Goal: Information Seeking & Learning: Learn about a topic

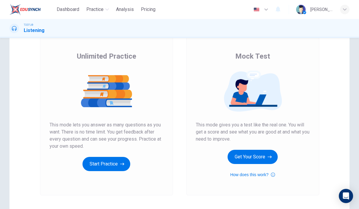
scroll to position [37, 0]
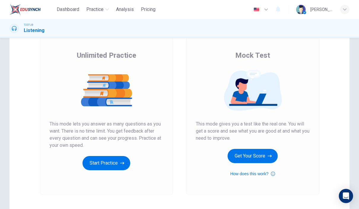
click at [69, 9] on span "Dashboard" at bounding box center [68, 9] width 23 height 7
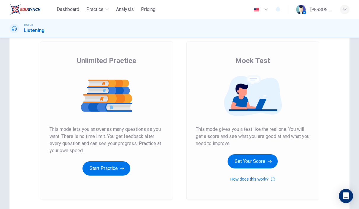
scroll to position [31, 0]
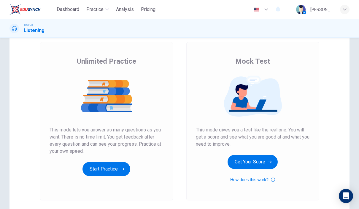
click at [97, 170] on button "Start Practice" at bounding box center [106, 169] width 48 height 14
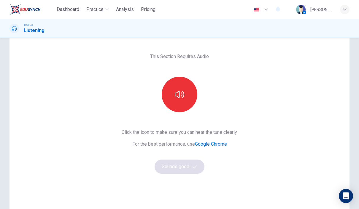
scroll to position [19, 0]
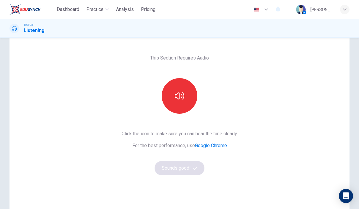
click at [182, 93] on icon "button" at bounding box center [179, 95] width 9 height 9
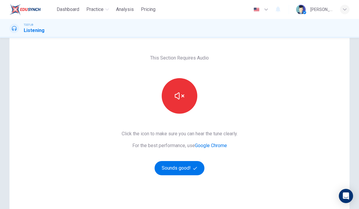
click at [180, 98] on icon "button" at bounding box center [179, 95] width 9 height 9
click at [183, 106] on button "button" at bounding box center [180, 96] width 36 height 36
click at [188, 100] on button "button" at bounding box center [180, 96] width 36 height 36
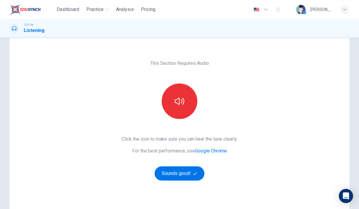
scroll to position [14, 0]
click at [185, 108] on button "button" at bounding box center [180, 101] width 36 height 36
click at [185, 113] on button "button" at bounding box center [180, 101] width 36 height 36
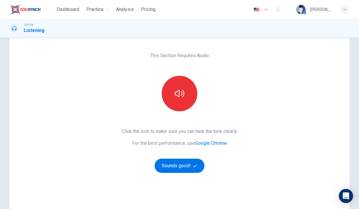
scroll to position [20, 0]
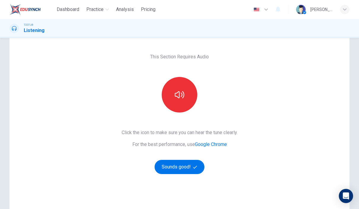
click at [182, 101] on button "button" at bounding box center [180, 95] width 36 height 36
click at [188, 98] on button "button" at bounding box center [180, 95] width 36 height 36
click at [188, 91] on button "button" at bounding box center [180, 95] width 36 height 36
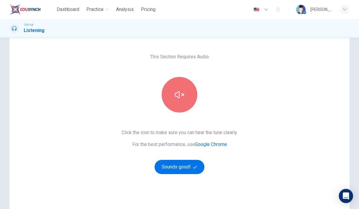
click at [192, 92] on button "button" at bounding box center [180, 95] width 36 height 36
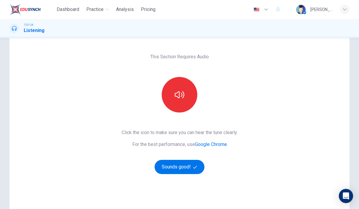
click at [178, 97] on icon "button" at bounding box center [179, 94] width 9 height 7
click at [184, 94] on icon "button" at bounding box center [179, 94] width 9 height 7
click at [182, 97] on icon "button" at bounding box center [179, 94] width 9 height 9
click at [183, 96] on icon "button" at bounding box center [179, 94] width 9 height 9
click at [182, 96] on icon "button" at bounding box center [179, 94] width 9 height 7
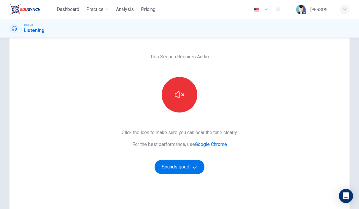
click at [180, 95] on icon "button" at bounding box center [179, 94] width 9 height 9
click at [183, 99] on icon "button" at bounding box center [179, 94] width 9 height 9
click at [188, 101] on button "button" at bounding box center [180, 95] width 36 height 36
click at [184, 104] on button "button" at bounding box center [180, 95] width 36 height 36
click at [185, 95] on button "button" at bounding box center [180, 95] width 36 height 36
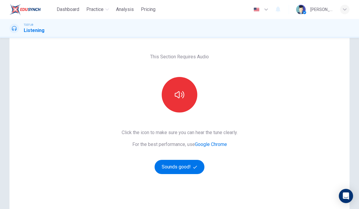
click at [178, 100] on button "button" at bounding box center [180, 95] width 36 height 36
click at [184, 97] on icon "button" at bounding box center [179, 94] width 9 height 9
click at [182, 100] on button "button" at bounding box center [180, 95] width 36 height 36
click at [190, 167] on button "Sounds good!" at bounding box center [180, 167] width 50 height 14
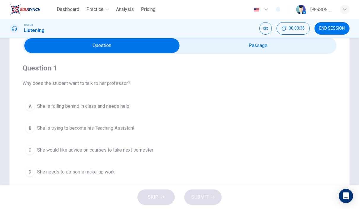
scroll to position [26, 0]
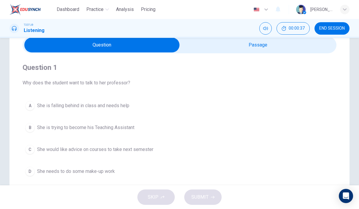
click at [326, 50] on input "checkbox" at bounding box center [101, 45] width 471 height 15
checkbox input "true"
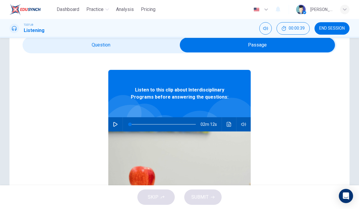
scroll to position [14, 0]
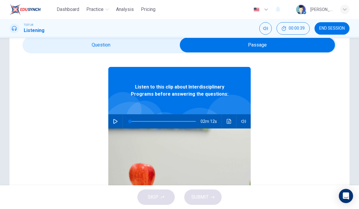
click at [114, 123] on icon "button" at bounding box center [115, 121] width 4 height 5
click at [115, 123] on icon "button" at bounding box center [115, 121] width 5 height 5
click at [115, 124] on button "button" at bounding box center [115, 122] width 9 height 14
type input "0"
click at [134, 47] on input "checkbox" at bounding box center [257, 45] width 471 height 15
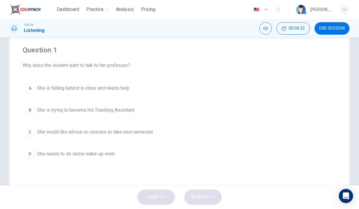
scroll to position [44, 0]
click at [29, 132] on div "C" at bounding box center [29, 131] width 9 height 9
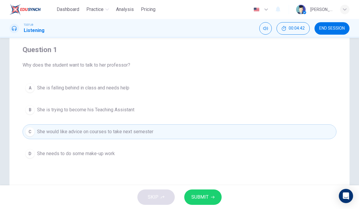
click at [196, 199] on span "SUBMIT" at bounding box center [199, 197] width 17 height 8
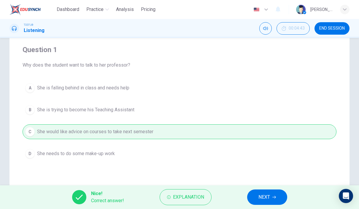
click at [265, 196] on span "NEXT" at bounding box center [264, 197] width 12 height 8
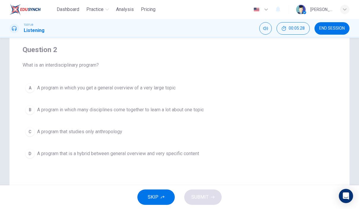
click at [30, 112] on div "B" at bounding box center [29, 109] width 9 height 9
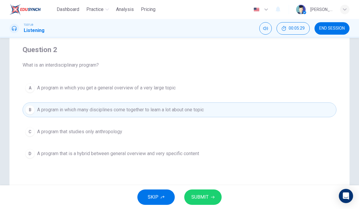
click at [198, 197] on span "SUBMIT" at bounding box center [199, 197] width 17 height 8
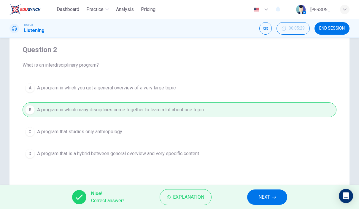
click at [271, 199] on button "NEXT" at bounding box center [267, 197] width 40 height 15
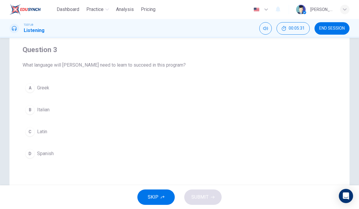
click at [31, 136] on div "C" at bounding box center [29, 131] width 9 height 9
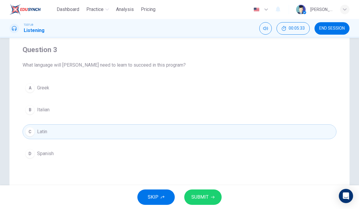
click at [207, 196] on span "SUBMIT" at bounding box center [199, 197] width 17 height 8
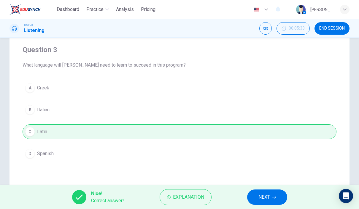
click at [259, 201] on span "NEXT" at bounding box center [264, 197] width 12 height 8
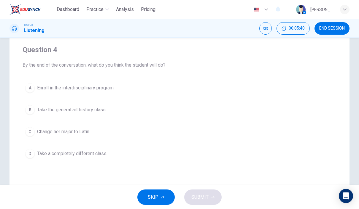
click at [31, 91] on div "A" at bounding box center [29, 87] width 9 height 9
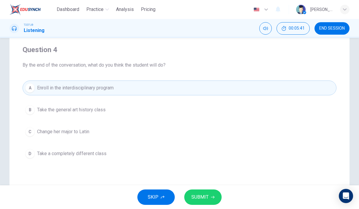
click at [207, 199] on span "SUBMIT" at bounding box center [199, 197] width 17 height 8
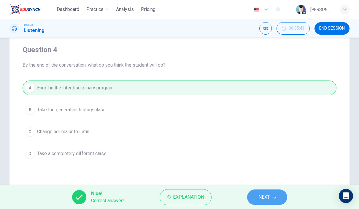
click at [265, 194] on span "NEXT" at bounding box center [264, 197] width 12 height 8
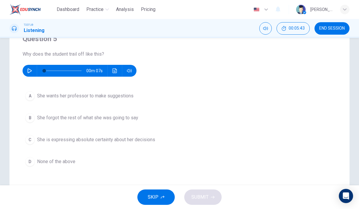
scroll to position [54, 0]
click at [265, 29] on icon "Mute" at bounding box center [265, 28] width 5 height 5
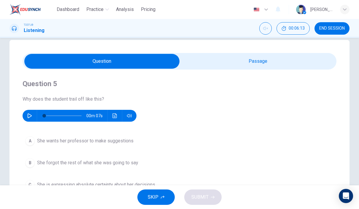
scroll to position [9, 0]
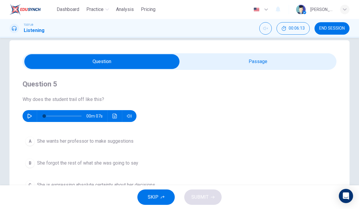
click at [297, 57] on input "checkbox" at bounding box center [101, 61] width 471 height 15
checkbox input "true"
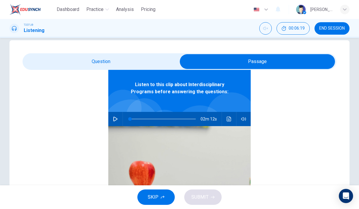
scroll to position [33, 0]
click at [116, 113] on button "button" at bounding box center [115, 119] width 9 height 14
click at [115, 121] on icon "button" at bounding box center [115, 119] width 5 height 5
type input "1"
click at [153, 59] on input "checkbox" at bounding box center [257, 61] width 471 height 15
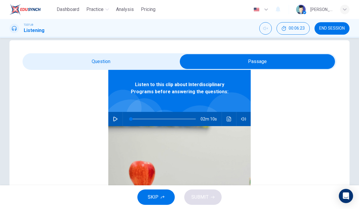
checkbox input "false"
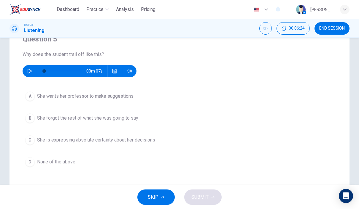
scroll to position [58, 0]
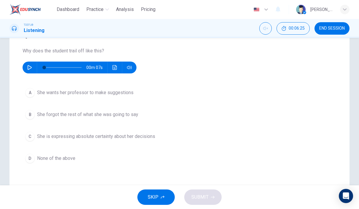
click at [26, 67] on button "button" at bounding box center [29, 68] width 9 height 12
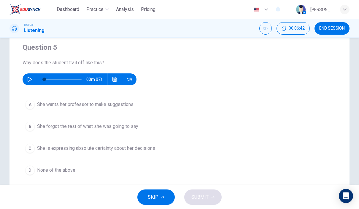
scroll to position [44, 0]
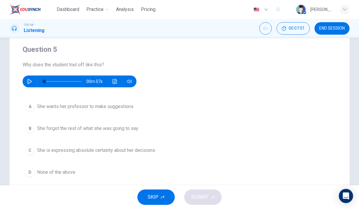
click at [28, 83] on icon "button" at bounding box center [29, 81] width 5 height 5
type input "0"
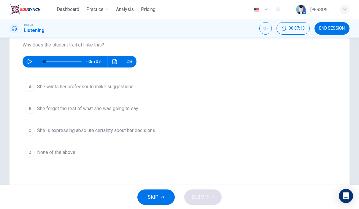
scroll to position [64, 0]
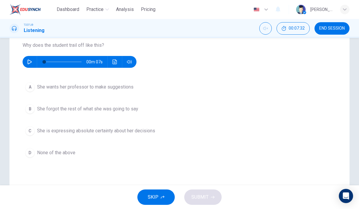
click at [28, 85] on div "A" at bounding box center [29, 86] width 9 height 9
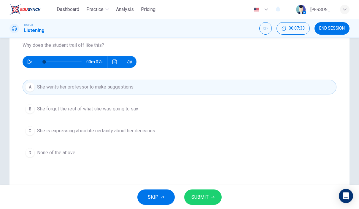
click at [209, 196] on button "SUBMIT" at bounding box center [202, 197] width 37 height 15
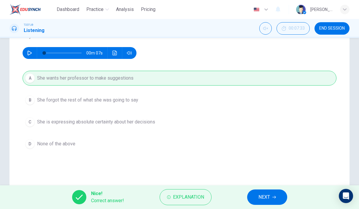
scroll to position [73, 0]
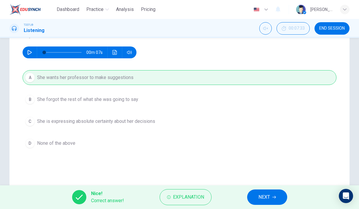
click at [277, 196] on button "NEXT" at bounding box center [267, 197] width 40 height 15
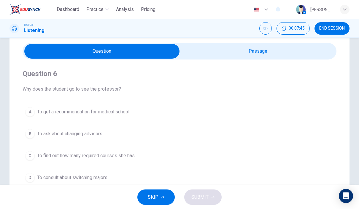
scroll to position [16, 0]
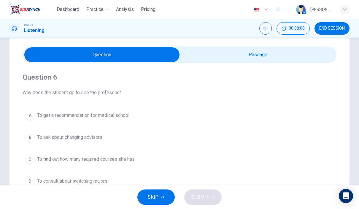
click at [315, 55] on input "checkbox" at bounding box center [101, 54] width 471 height 15
checkbox input "true"
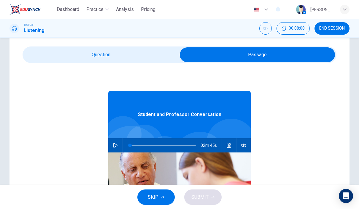
click at [115, 142] on button "button" at bounding box center [115, 146] width 9 height 14
type input "0"
click at [77, 61] on input "checkbox" at bounding box center [257, 54] width 471 height 15
checkbox input "false"
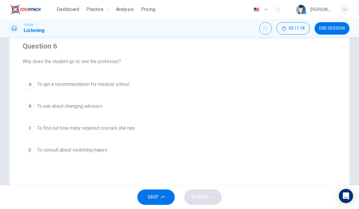
scroll to position [52, 0]
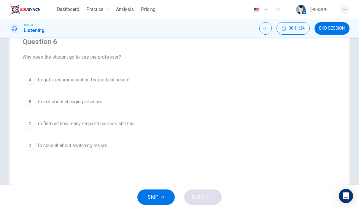
click at [31, 147] on div "D" at bounding box center [29, 145] width 9 height 9
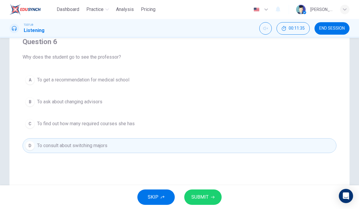
click at [204, 195] on span "SUBMIT" at bounding box center [199, 197] width 17 height 8
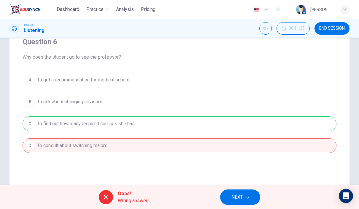
click at [247, 197] on icon "button" at bounding box center [247, 198] width 4 height 4
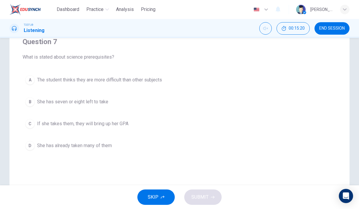
click at [31, 85] on div "A" at bounding box center [29, 79] width 9 height 9
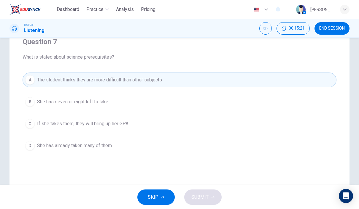
click at [72, 77] on span "The student thinks they are more difficult than other subjects" at bounding box center [99, 80] width 125 height 7
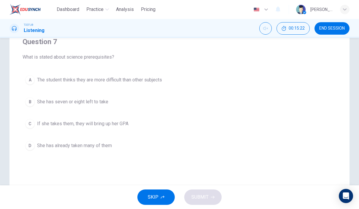
click at [30, 84] on div "A" at bounding box center [29, 79] width 9 height 9
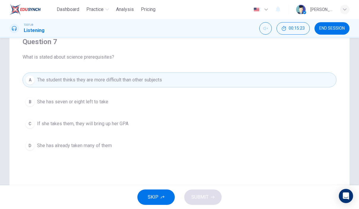
click at [27, 82] on div "A" at bounding box center [29, 79] width 9 height 9
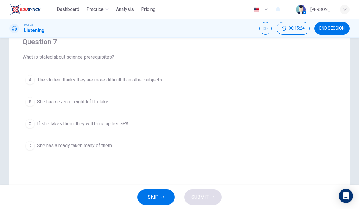
click at [30, 85] on button "A The student thinks they are more difficult than other subjects" at bounding box center [180, 80] width 314 height 15
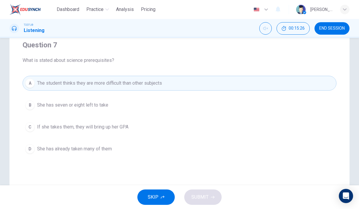
scroll to position [48, 0]
click at [34, 89] on button "A The student thinks they are more difficult than other subjects" at bounding box center [180, 84] width 314 height 15
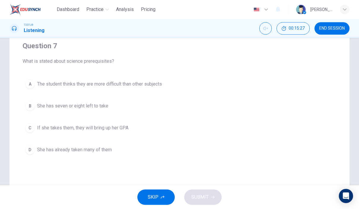
click at [29, 152] on div "D" at bounding box center [29, 149] width 9 height 9
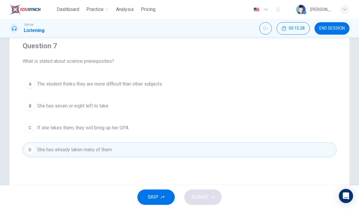
click at [34, 86] on div "A" at bounding box center [29, 84] width 9 height 9
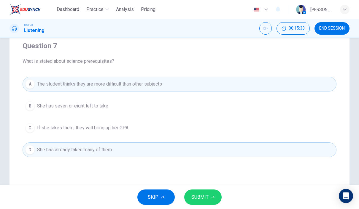
click at [210, 196] on button "SUBMIT" at bounding box center [202, 197] width 37 height 15
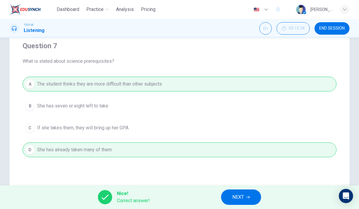
click at [250, 199] on button "NEXT" at bounding box center [241, 197] width 40 height 15
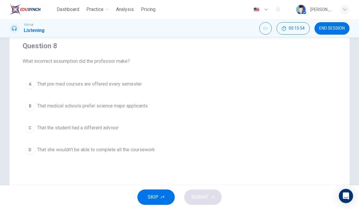
click at [29, 108] on div "B" at bounding box center [29, 105] width 9 height 9
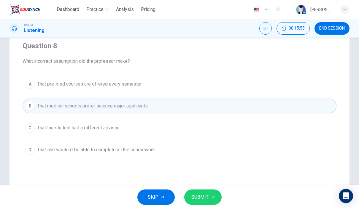
click at [204, 199] on span "SUBMIT" at bounding box center [199, 197] width 17 height 8
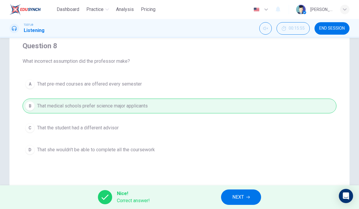
click at [238, 196] on span "NEXT" at bounding box center [238, 197] width 12 height 8
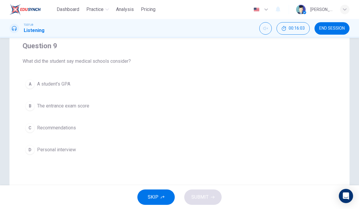
click at [31, 85] on div "A" at bounding box center [29, 84] width 9 height 9
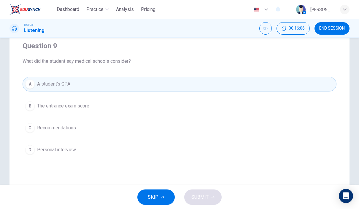
click at [33, 109] on div "B" at bounding box center [29, 105] width 9 height 9
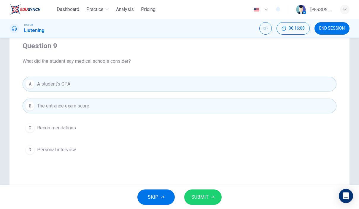
click at [34, 128] on div "C" at bounding box center [29, 127] width 9 height 9
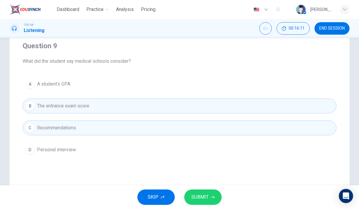
click at [29, 83] on div "A" at bounding box center [29, 84] width 9 height 9
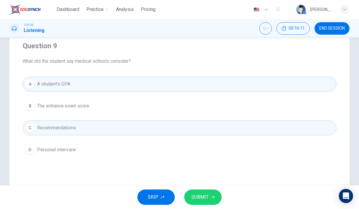
click at [34, 105] on div "B" at bounding box center [29, 105] width 9 height 9
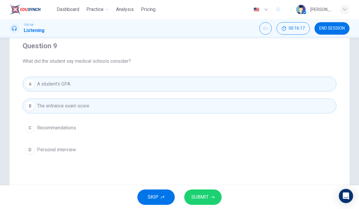
click at [211, 194] on button "SUBMIT" at bounding box center [202, 197] width 37 height 15
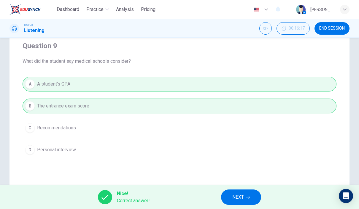
click at [243, 196] on span "NEXT" at bounding box center [238, 197] width 12 height 8
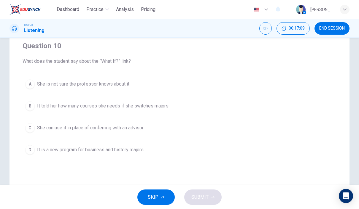
click at [31, 106] on div "B" at bounding box center [29, 105] width 9 height 9
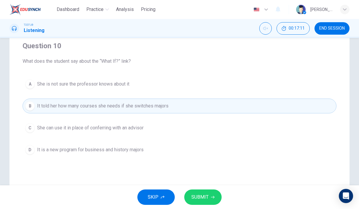
click at [211, 200] on button "SUBMIT" at bounding box center [202, 197] width 37 height 15
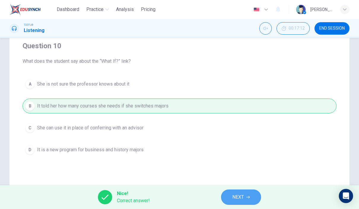
click at [248, 196] on icon "button" at bounding box center [248, 198] width 4 height 4
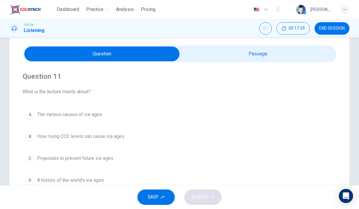
scroll to position [18, 0]
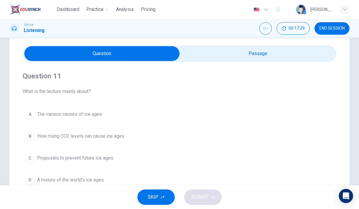
click at [280, 57] on input "checkbox" at bounding box center [101, 53] width 471 height 15
checkbox input "true"
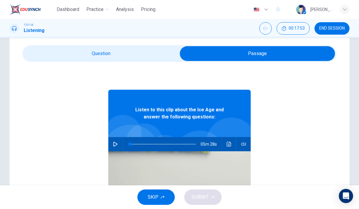
click at [114, 147] on icon "button" at bounding box center [115, 144] width 4 height 5
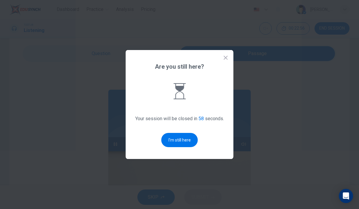
click at [180, 147] on button "I'm still here" at bounding box center [179, 140] width 36 height 14
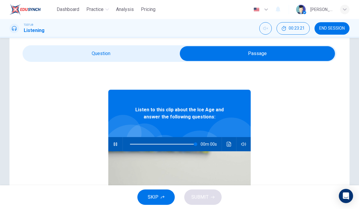
type input "0"
click at [150, 50] on input "checkbox" at bounding box center [257, 53] width 471 height 15
checkbox input "false"
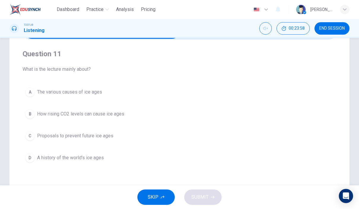
scroll to position [41, 0]
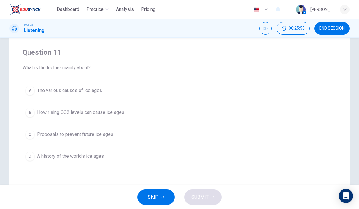
click at [31, 91] on div "A" at bounding box center [29, 90] width 9 height 9
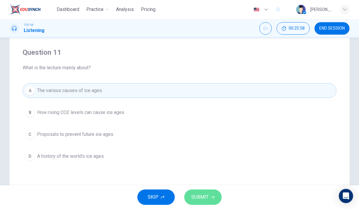
click at [206, 198] on span "SUBMIT" at bounding box center [199, 197] width 17 height 8
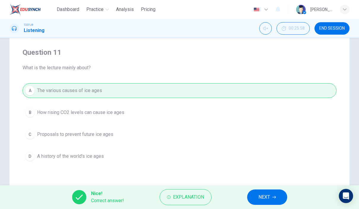
click at [277, 194] on button "NEXT" at bounding box center [267, 197] width 40 height 15
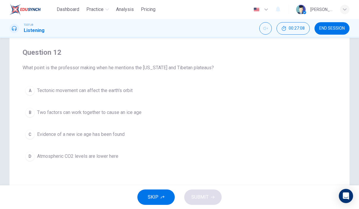
click at [29, 91] on div "A" at bounding box center [29, 90] width 9 height 9
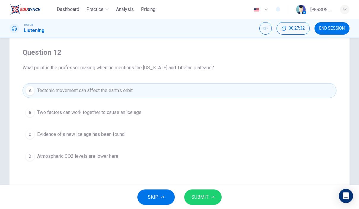
click at [31, 113] on div "B" at bounding box center [29, 112] width 9 height 9
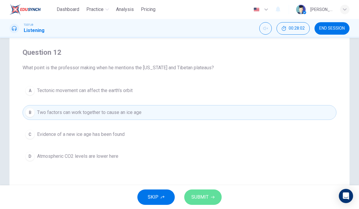
click at [205, 193] on button "SUBMIT" at bounding box center [202, 197] width 37 height 15
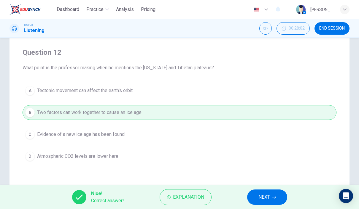
click at [260, 196] on span "NEXT" at bounding box center [264, 197] width 12 height 8
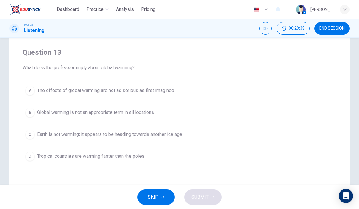
click at [98, 134] on span "Earth is not warming; it appears to be heading towards another ice age" at bounding box center [109, 134] width 145 height 7
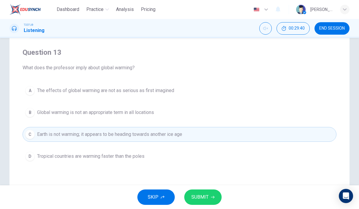
click at [206, 198] on span "SUBMIT" at bounding box center [199, 197] width 17 height 8
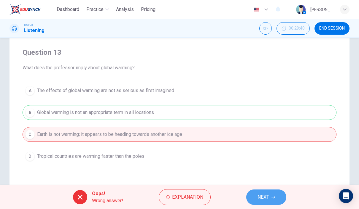
click at [274, 200] on button "NEXT" at bounding box center [266, 197] width 40 height 15
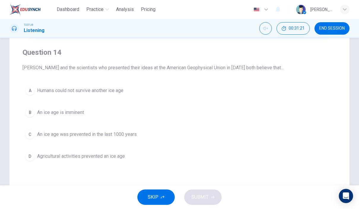
click at [163, 163] on button "D Agricultural activities prevented an ice age" at bounding box center [180, 156] width 314 height 15
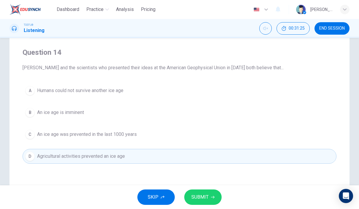
click at [204, 197] on span "SUBMIT" at bounding box center [199, 197] width 17 height 8
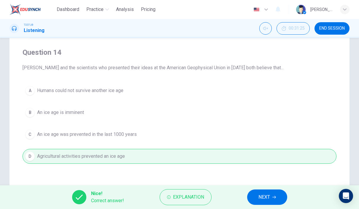
click at [268, 198] on span "NEXT" at bounding box center [264, 197] width 12 height 8
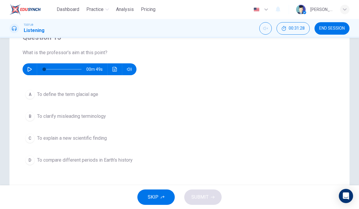
scroll to position [56, 0]
click at [28, 69] on icon "button" at bounding box center [29, 69] width 5 height 5
type input "0"
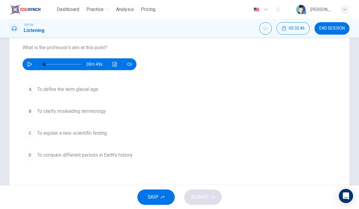
scroll to position [61, 0]
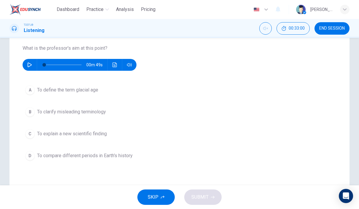
click at [112, 118] on button "B To clarify misleading terminology" at bounding box center [180, 112] width 314 height 15
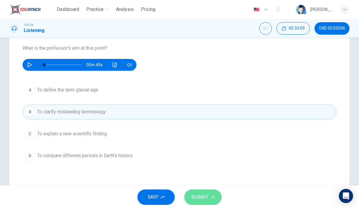
click at [210, 198] on button "SUBMIT" at bounding box center [202, 197] width 37 height 15
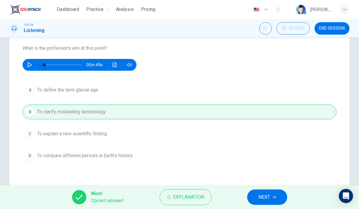
click at [262, 197] on span "NEXT" at bounding box center [264, 197] width 12 height 8
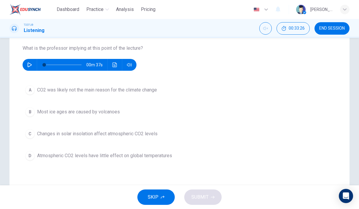
click at [29, 63] on icon "button" at bounding box center [29, 65] width 5 height 5
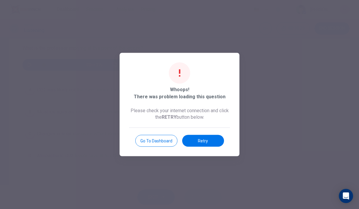
click at [213, 138] on button "Retry" at bounding box center [203, 141] width 42 height 12
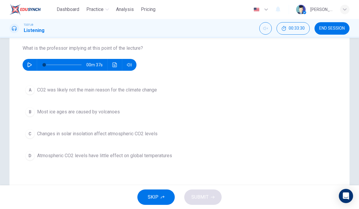
click at [26, 66] on button "button" at bounding box center [29, 65] width 9 height 12
click at [33, 67] on button "button" at bounding box center [29, 65] width 9 height 12
click at [27, 65] on icon "button" at bounding box center [29, 65] width 5 height 5
click at [28, 64] on icon "button" at bounding box center [30, 65] width 4 height 5
click at [42, 66] on span at bounding box center [44, 65] width 4 height 4
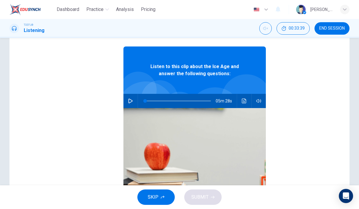
checkbox input "false"
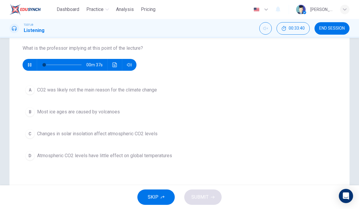
click at [28, 66] on icon "button" at bounding box center [29, 65] width 3 height 4
click at [31, 64] on icon "button" at bounding box center [30, 65] width 4 height 5
click at [30, 69] on button "button" at bounding box center [29, 65] width 9 height 12
click at [27, 67] on button "button" at bounding box center [29, 65] width 9 height 12
click at [30, 65] on icon "button" at bounding box center [29, 65] width 5 height 5
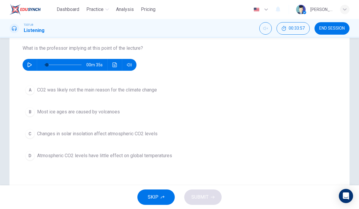
type input "0"
click at [25, 65] on button "button" at bounding box center [29, 65] width 9 height 12
click at [128, 63] on icon "button" at bounding box center [129, 65] width 5 height 5
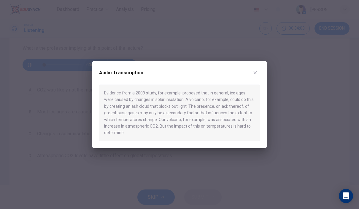
click at [286, 57] on div at bounding box center [179, 104] width 359 height 209
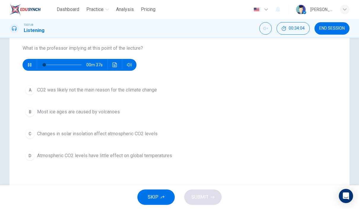
click at [130, 68] on button "button" at bounding box center [129, 65] width 9 height 12
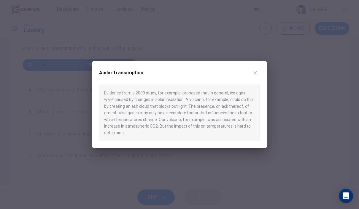
click at [317, 73] on div at bounding box center [179, 104] width 359 height 209
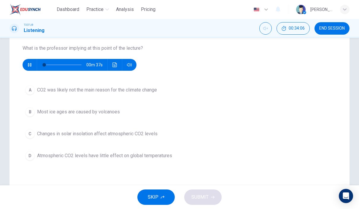
click at [318, 76] on div "Question 16 What is the professor implying at this point of the lecture? 00m 37…" at bounding box center [180, 96] width 314 height 154
click at [30, 66] on icon "button" at bounding box center [29, 65] width 3 height 4
click at [31, 66] on icon "button" at bounding box center [30, 65] width 4 height 5
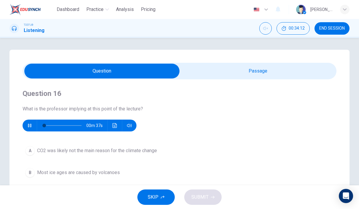
scroll to position [0, 0]
click at [56, 73] on input "checkbox" at bounding box center [101, 71] width 471 height 15
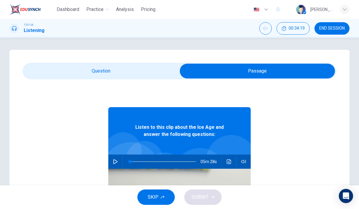
click at [59, 76] on input "checkbox" at bounding box center [257, 71] width 471 height 15
checkbox input "false"
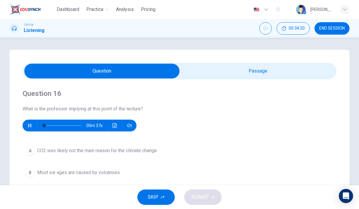
click at [32, 125] on icon "button" at bounding box center [29, 125] width 5 height 5
click at [31, 126] on icon "button" at bounding box center [30, 125] width 4 height 5
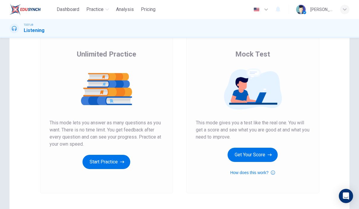
scroll to position [52, 0]
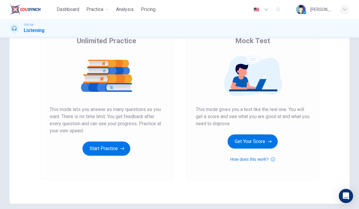
click at [123, 150] on icon "button" at bounding box center [122, 149] width 4 height 6
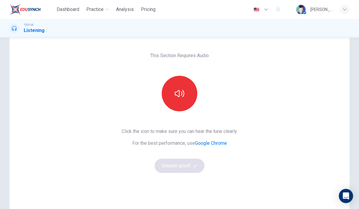
scroll to position [22, 0]
click at [188, 96] on button "button" at bounding box center [180, 94] width 36 height 36
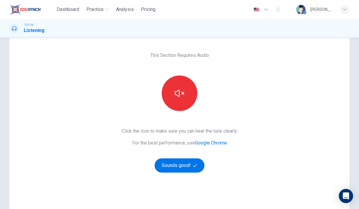
click at [187, 168] on button "Sounds good!" at bounding box center [180, 166] width 50 height 14
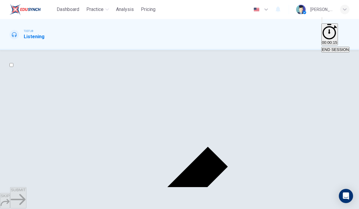
scroll to position [0, 0]
click at [13, 67] on input "checkbox" at bounding box center [11, 65] width 4 height 4
checkbox input "false"
click at [64, 7] on span "Dashboard" at bounding box center [68, 9] width 23 height 7
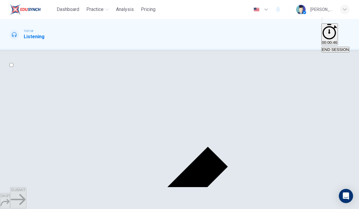
click at [64, 12] on span "Dashboard" at bounding box center [68, 9] width 23 height 7
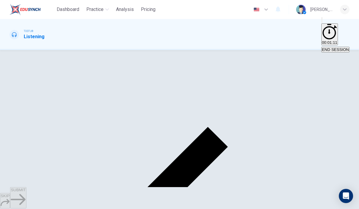
scroll to position [20, 0]
click at [69, 12] on span "Dashboard" at bounding box center [68, 9] width 23 height 7
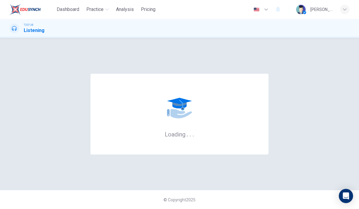
scroll to position [0, 0]
